Goal: Check status: Check status

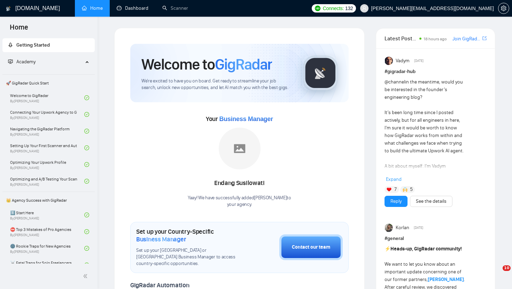
click at [125, 11] on link "Dashboard" at bounding box center [133, 8] width 32 height 6
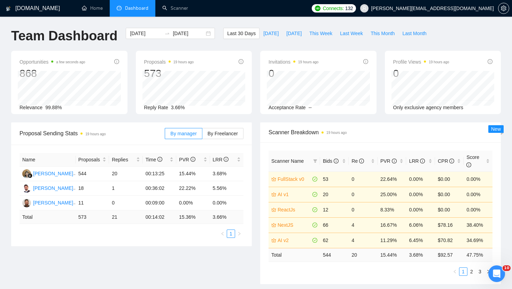
click at [57, 49] on div "Team Dashboard" at bounding box center [64, 39] width 115 height 23
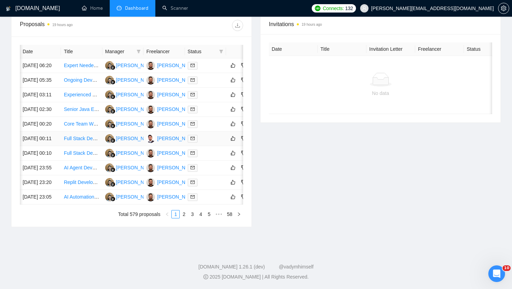
scroll to position [0, 21]
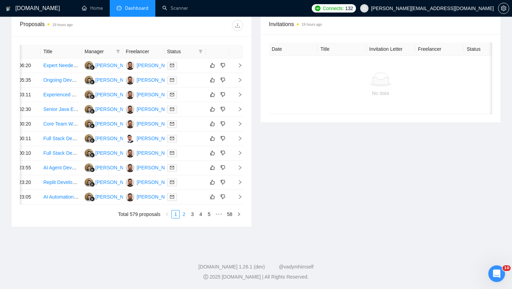
click at [186, 212] on link "2" at bounding box center [184, 215] width 8 height 8
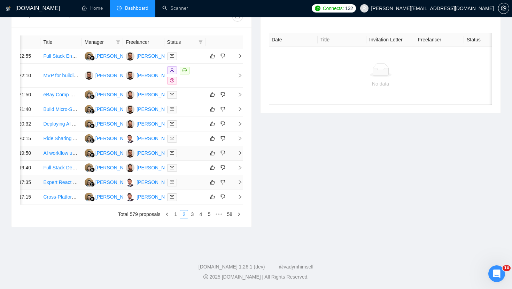
scroll to position [288, 0]
click at [240, 59] on icon "right" at bounding box center [239, 56] width 5 height 5
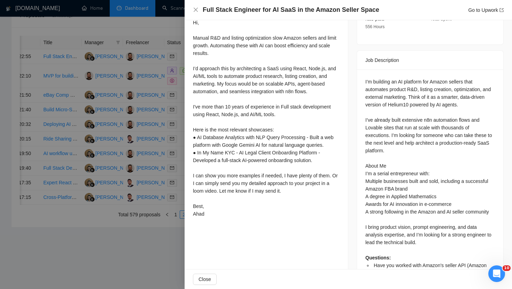
scroll to position [279, 0]
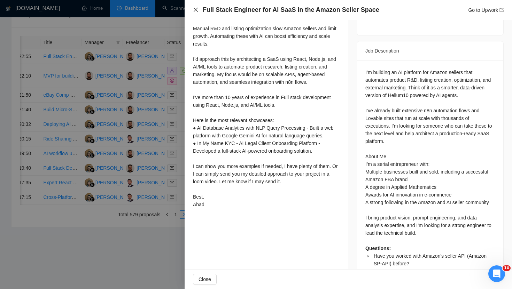
click at [197, 9] on icon "close" at bounding box center [196, 10] width 6 height 6
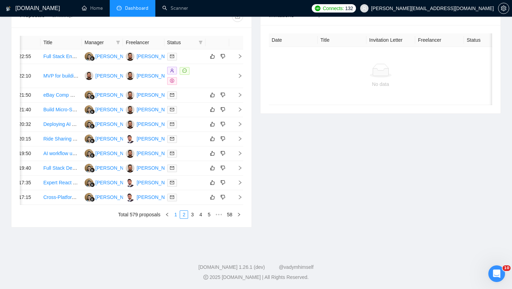
click at [177, 219] on link "1" at bounding box center [176, 215] width 8 height 8
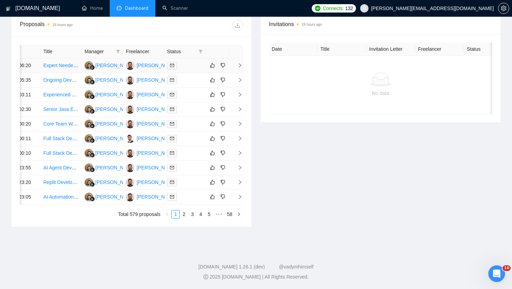
click at [239, 63] on icon "right" at bounding box center [239, 65] width 5 height 5
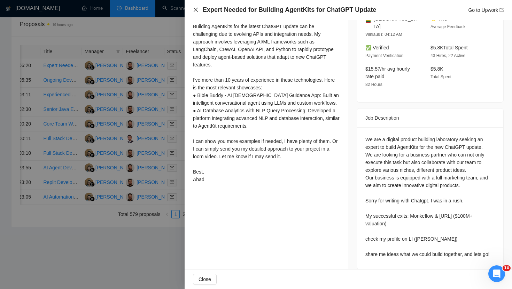
click at [196, 8] on icon "close" at bounding box center [196, 10] width 6 height 6
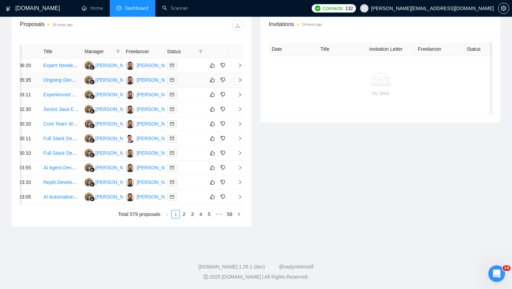
click at [239, 83] on icon "right" at bounding box center [239, 80] width 5 height 5
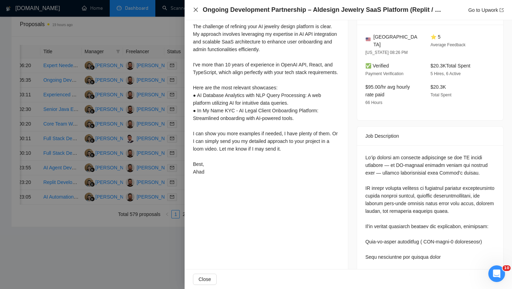
click at [197, 9] on icon "close" at bounding box center [196, 10] width 6 height 6
